Goal: Find specific page/section

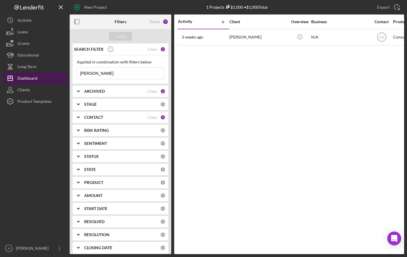
click at [47, 75] on button "Icon/Dashboard Dashboard" at bounding box center [35, 79] width 64 height 12
click at [47, 79] on button "Icon/Dashboard Dashboard" at bounding box center [35, 79] width 64 height 12
click at [108, 74] on input "[PERSON_NAME]" at bounding box center [120, 74] width 86 height 12
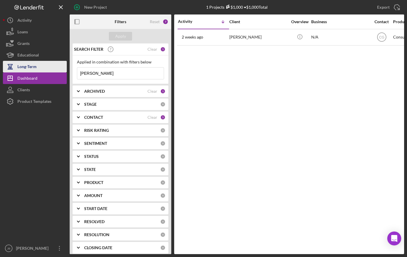
drag, startPoint x: 110, startPoint y: 73, endPoint x: 57, endPoint y: 70, distance: 53.2
click at [57, 70] on div "New Project 1 Projects $1,000 • $1,000 Total [PERSON_NAME] Export Icon/Export F…" at bounding box center [203, 127] width 401 height 254
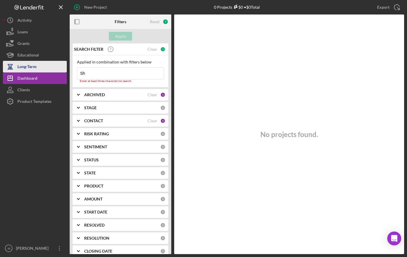
type input "S"
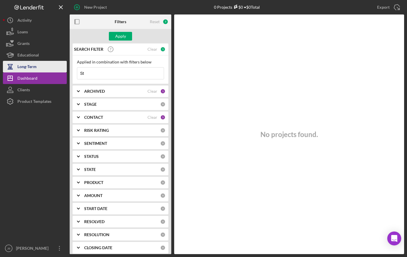
type input "S"
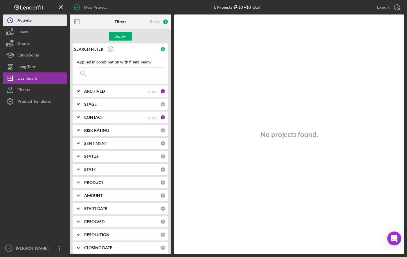
click at [48, 23] on button "Icon/History Activity" at bounding box center [35, 21] width 64 height 12
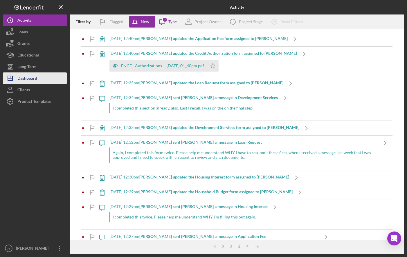
click at [41, 78] on button "Icon/Dashboard Dashboard" at bounding box center [35, 79] width 64 height 12
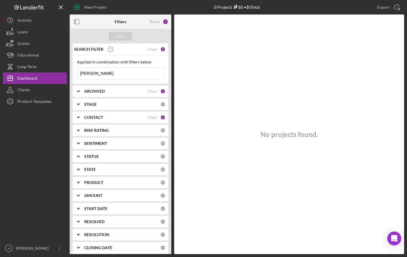
drag, startPoint x: 112, startPoint y: 72, endPoint x: 74, endPoint y: 72, distance: 38.0
click at [74, 72] on div "Applied in combination with filters below [PERSON_NAME] Icon/Menu Close" at bounding box center [121, 69] width 96 height 29
